Goal: Transaction & Acquisition: Purchase product/service

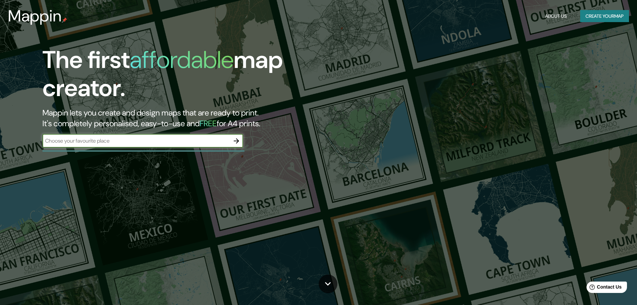
click at [141, 143] on input "text" at bounding box center [135, 141] width 187 height 8
type input "humenne [GEOGRAPHIC_DATA]"
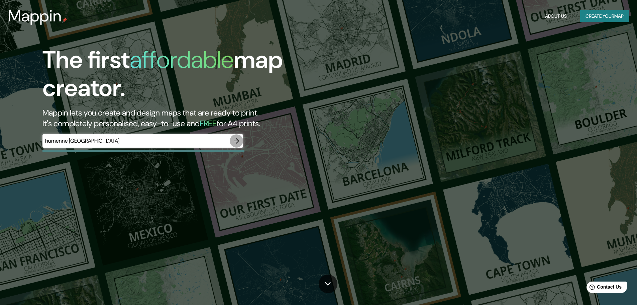
click at [236, 140] on icon "button" at bounding box center [236, 141] width 8 height 8
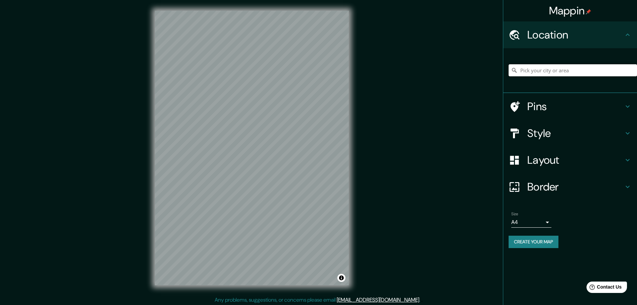
click at [546, 71] on input "Pick your city or area" at bounding box center [573, 70] width 128 height 12
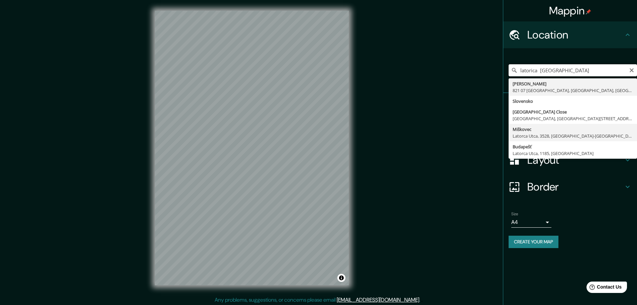
scroll to position [2, 0]
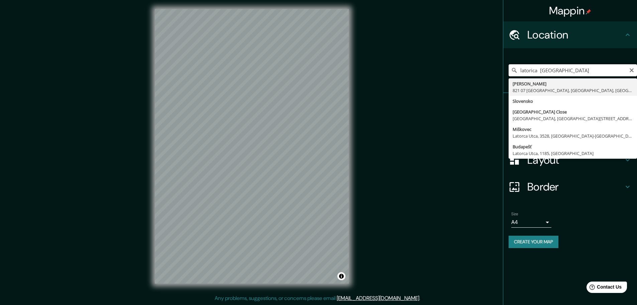
drag, startPoint x: 567, startPoint y: 69, endPoint x: 375, endPoint y: 70, distance: 192.0
click at [375, 70] on div "Mappin Location [GEOGRAPHIC_DATA] [GEOGRAPHIC_DATA] [GEOGRAPHIC_DATA] 821 07 [G…" at bounding box center [318, 151] width 637 height 306
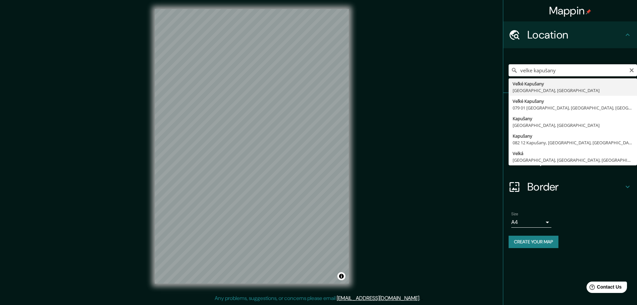
type input "Veľké Kapušany, [GEOGRAPHIC_DATA], [GEOGRAPHIC_DATA]"
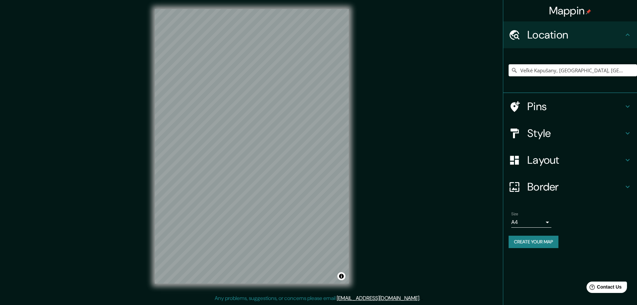
click at [570, 133] on h4 "Style" at bounding box center [576, 132] width 96 height 13
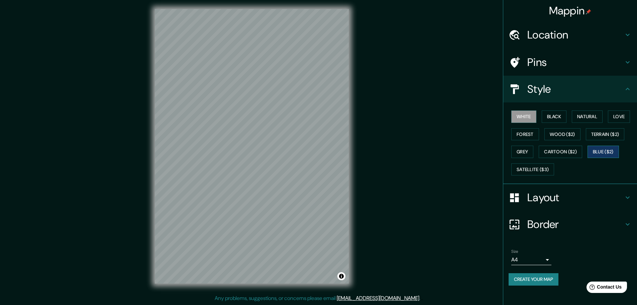
click at [600, 150] on button "Blue ($2)" at bounding box center [603, 152] width 31 height 12
click at [548, 165] on button "Satellite ($3)" at bounding box center [532, 169] width 43 height 12
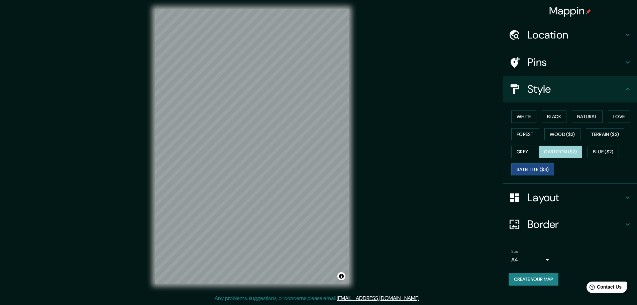
click at [580, 152] on button "Cartoon ($2)" at bounding box center [560, 152] width 43 height 12
click at [612, 135] on button "Terrain ($2)" at bounding box center [605, 134] width 39 height 12
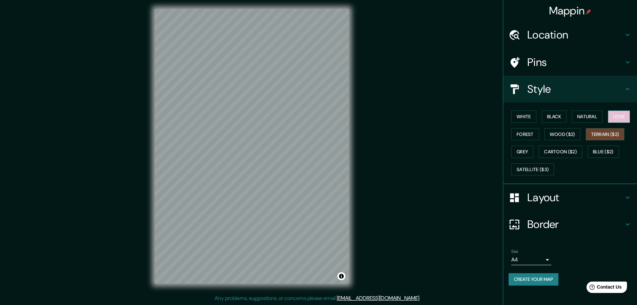
click at [618, 121] on button "Love" at bounding box center [619, 116] width 22 height 12
click at [590, 118] on button "Natural" at bounding box center [587, 116] width 31 height 12
